Goal: Ask a question

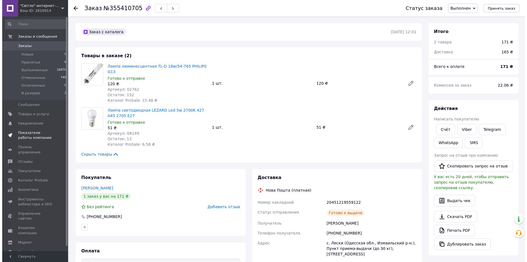
scroll to position [5, 0]
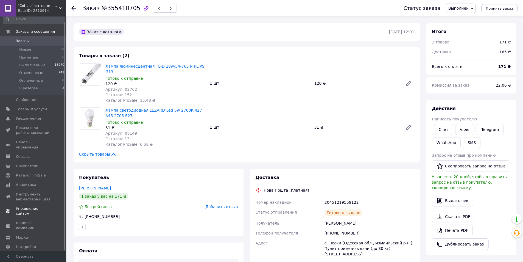
click at [33, 206] on span "Управление сайтом" at bounding box center [33, 211] width 35 height 10
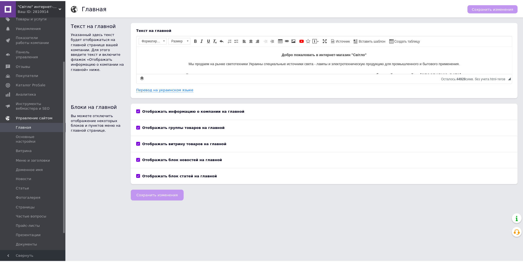
scroll to position [60, 0]
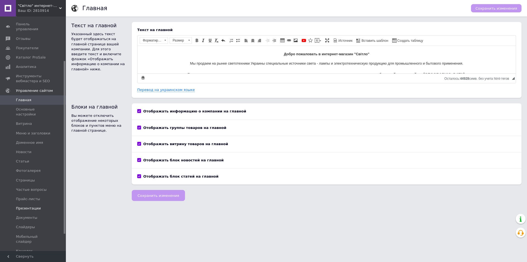
click at [33, 206] on span "Презентации" at bounding box center [28, 208] width 25 height 5
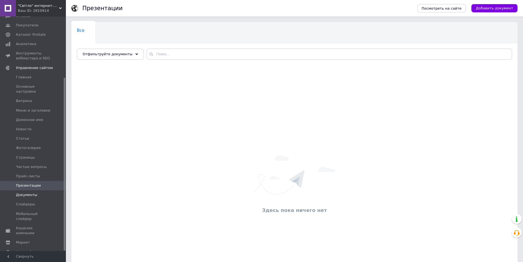
scroll to position [27, 0]
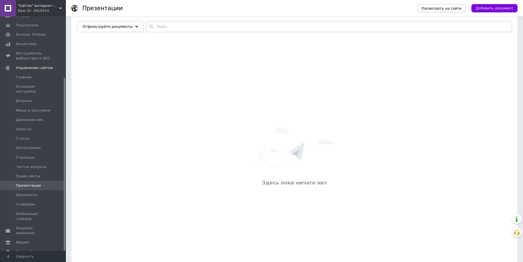
click at [26, 249] on span "Настройки" at bounding box center [26, 251] width 20 height 5
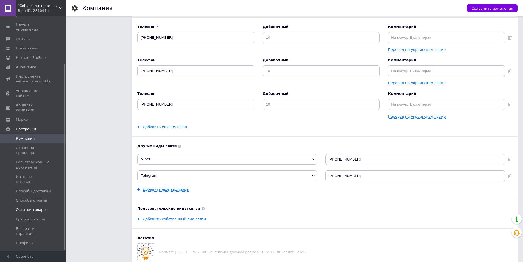
scroll to position [165, 0]
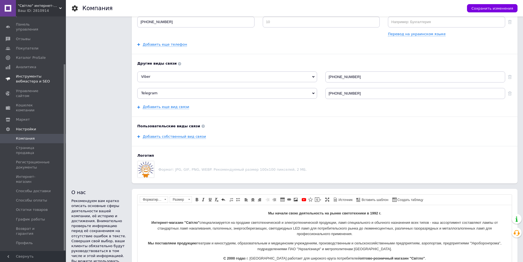
click at [36, 74] on span "Инструменты вебмастера и SEO" at bounding box center [33, 79] width 35 height 10
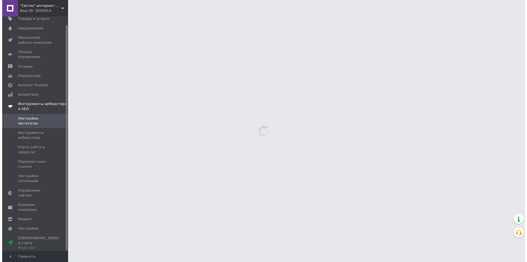
scroll to position [9, 0]
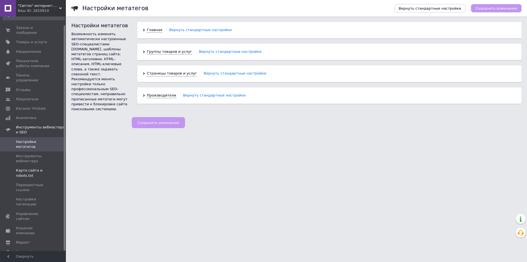
click at [36, 168] on span "Карта сайта и robots.txt" at bounding box center [33, 173] width 35 height 10
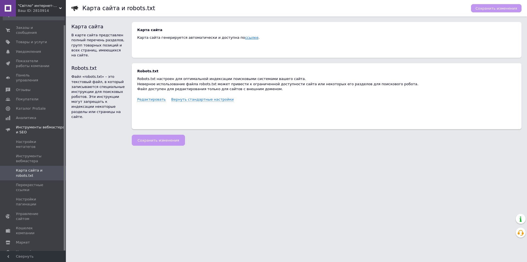
click at [245, 38] on link "ссылке" at bounding box center [251, 37] width 13 height 4
click at [245, 36] on link "ссылке" at bounding box center [251, 37] width 13 height 4
click at [521, 234] on icon at bounding box center [520, 232] width 7 height 7
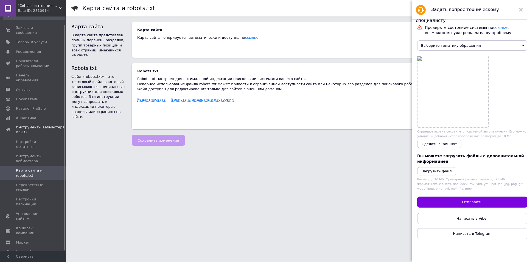
click at [471, 47] on span "Выберите тематику обращения" at bounding box center [472, 45] width 110 height 10
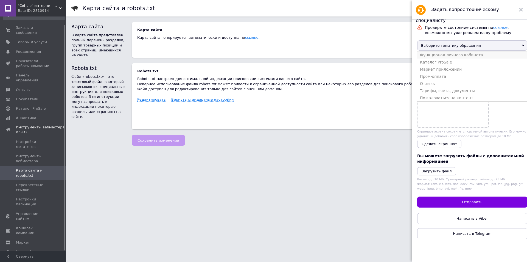
click at [454, 57] on li "Функционал личного кабинета" at bounding box center [472, 54] width 110 height 7
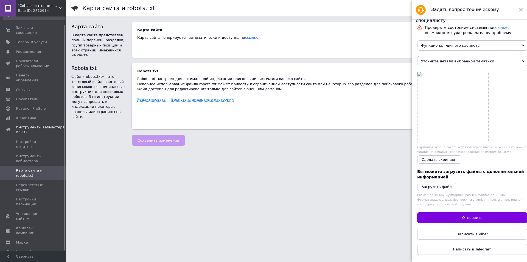
click at [453, 61] on span "Уточните детали выбранной тематики" at bounding box center [472, 61] width 110 height 10
click at [444, 96] on li "Настройки личного кабинета" at bounding box center [472, 91] width 110 height 7
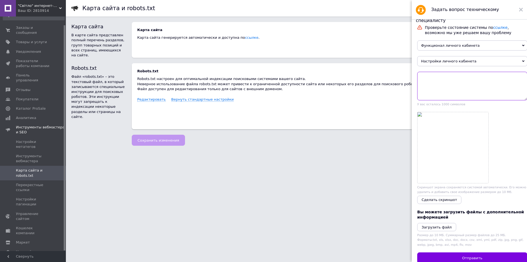
click at [439, 83] on textarea at bounding box center [472, 86] width 110 height 29
drag, startPoint x: 471, startPoint y: 79, endPoint x: 456, endPoint y: 78, distance: 15.4
click at [456, 78] on textarea "Доброго дня, як мені отримати карту сайта." at bounding box center [472, 86] width 110 height 29
click at [497, 80] on textarea "Доброго дня, як мені вигрузити карту сайта." at bounding box center [472, 86] width 110 height 29
click at [501, 79] on textarea "Доброго дня, як мені вигрузити карту сайта?" at bounding box center [472, 86] width 110 height 29
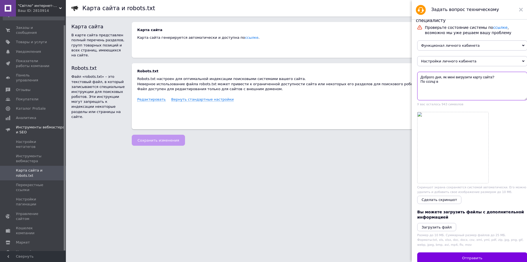
drag, startPoint x: 439, startPoint y: 83, endPoint x: 428, endPoint y: 83, distance: 11.3
click at [428, 83] on textarea "Доброго дня, як мені вигрузити карту сайта? По ссілці в" at bounding box center [472, 86] width 110 height 29
click at [432, 91] on textarea "Доброго дня, як мені вигрузити карту сайта? По ссілці в" at bounding box center [472, 86] width 110 height 29
click at [424, 88] on textarea "Доброго дня, як мені вигрузити карту сайта? По ссілці в" at bounding box center [472, 86] width 110 height 29
paste textarea "This XML file does not appear to have any style information associated with it.…"
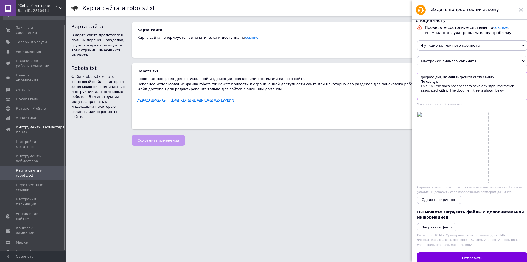
drag, startPoint x: 439, startPoint y: 83, endPoint x: 421, endPoint y: 82, distance: 17.6
click at [421, 82] on textarea "Доброго дня, як мені вигрузити карту сайта? По ссілці в This XML file does not …" at bounding box center [472, 86] width 110 height 29
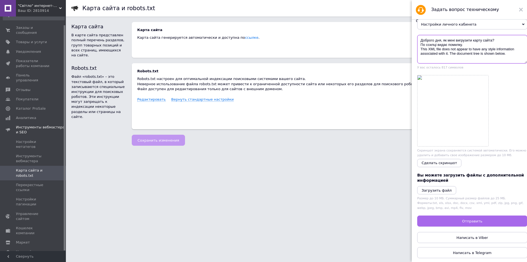
type textarea "Доброго дня, як мені вигрузити карту сайта? По ссилці видає помилку. This XML f…"
click at [469, 220] on span "Отправить" at bounding box center [472, 221] width 20 height 4
